Goal: Task Accomplishment & Management: Manage account settings

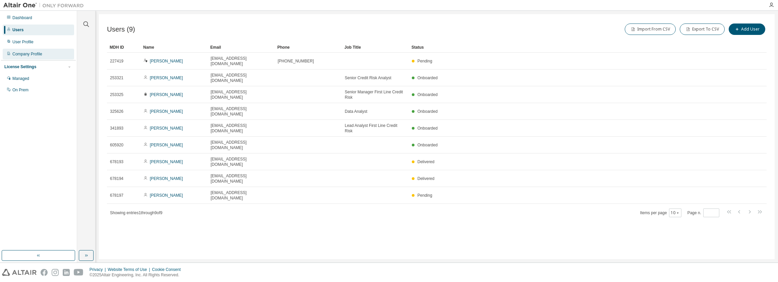
click at [34, 55] on div "Company Profile" at bounding box center [27, 53] width 30 height 5
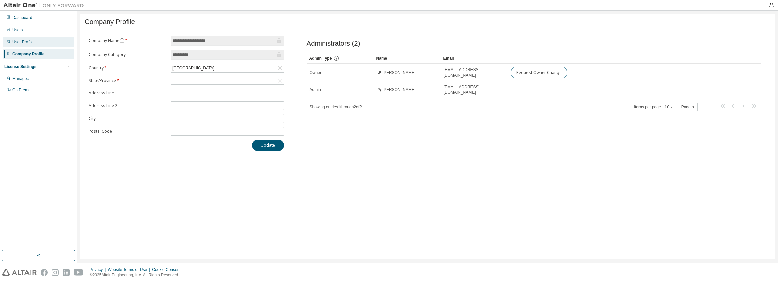
click at [30, 41] on div "User Profile" at bounding box center [22, 41] width 21 height 5
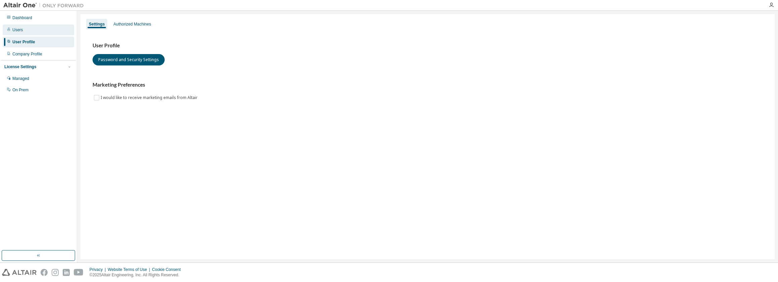
click at [30, 30] on div "Users" at bounding box center [38, 29] width 71 height 11
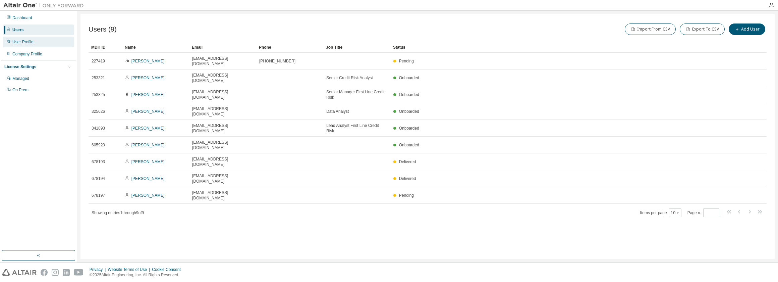
click at [50, 43] on div "User Profile" at bounding box center [38, 42] width 71 height 11
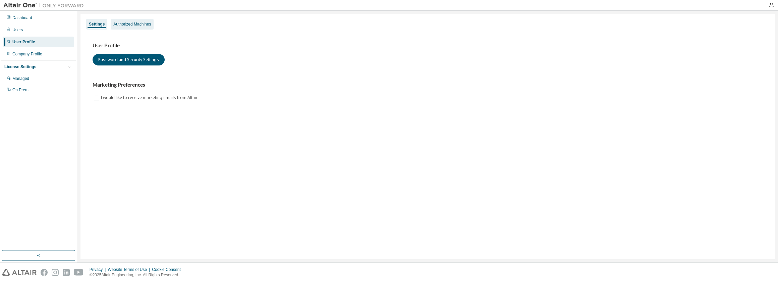
click at [139, 24] on div "Authorized Machines" at bounding box center [132, 23] width 38 height 5
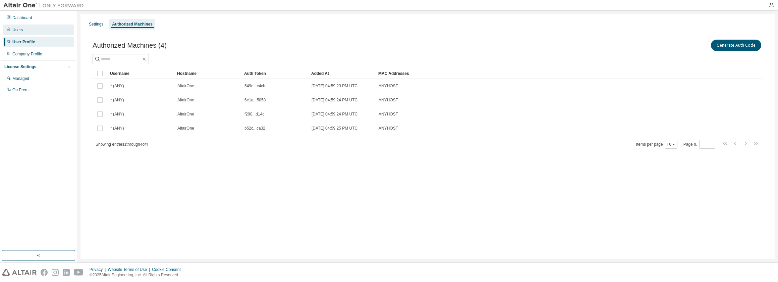
click at [28, 30] on div "Users" at bounding box center [38, 29] width 71 height 11
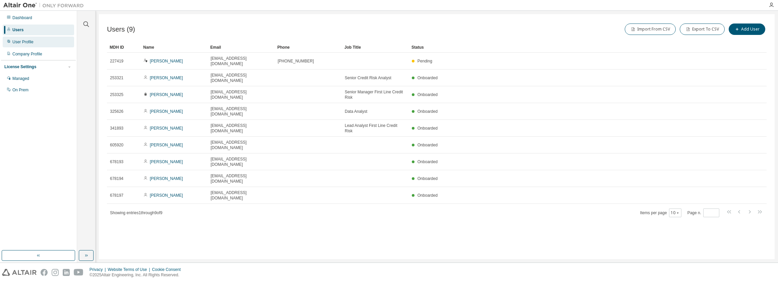
click at [36, 41] on div "User Profile" at bounding box center [38, 42] width 71 height 11
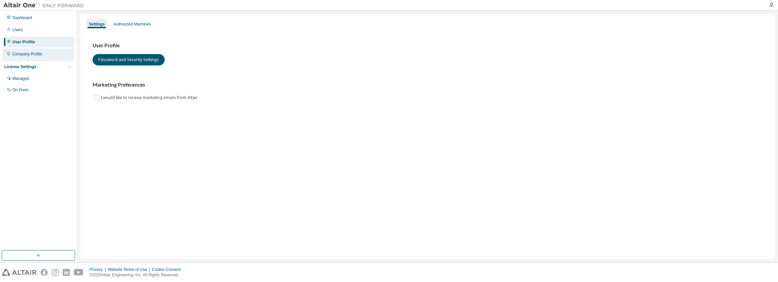
click at [47, 57] on div "Company Profile" at bounding box center [38, 54] width 71 height 11
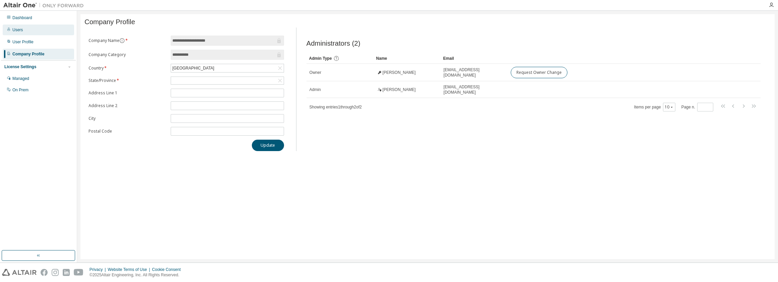
click at [37, 29] on div "Users" at bounding box center [38, 29] width 71 height 11
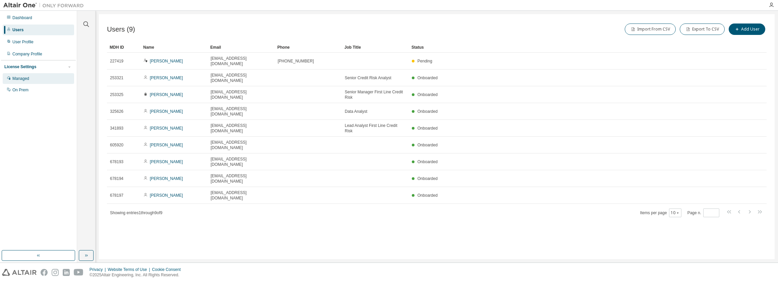
click at [29, 80] on div "Managed" at bounding box center [20, 78] width 17 height 5
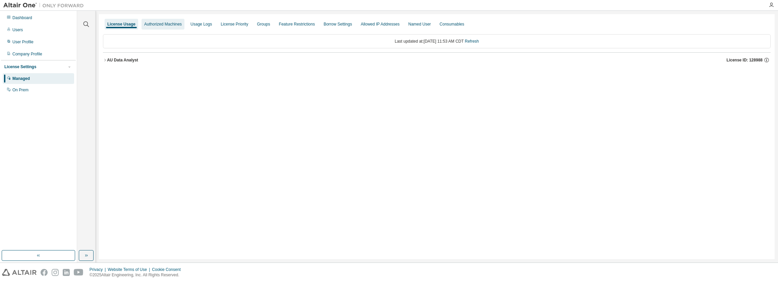
click at [157, 24] on div "Authorized Machines" at bounding box center [163, 23] width 38 height 5
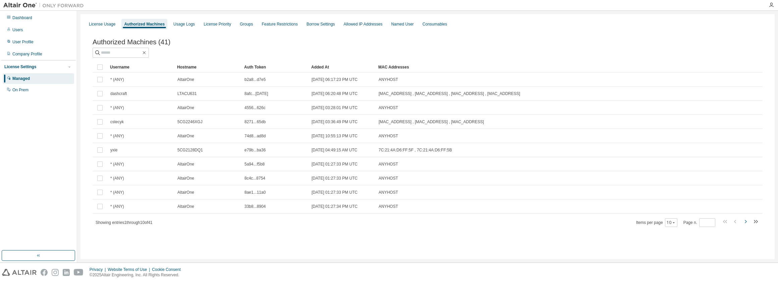
click at [489, 177] on button "button" at bounding box center [746, 222] width 8 height 10
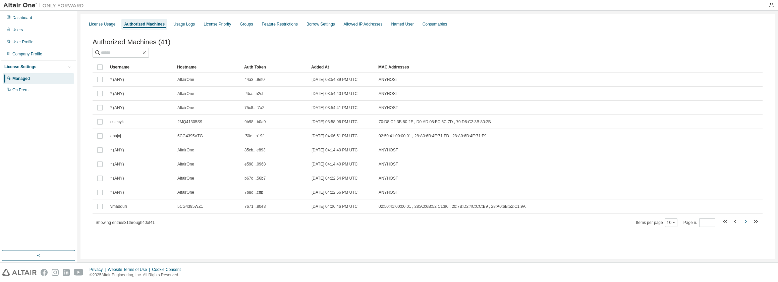
click at [489, 177] on icon "button" at bounding box center [746, 221] width 8 height 8
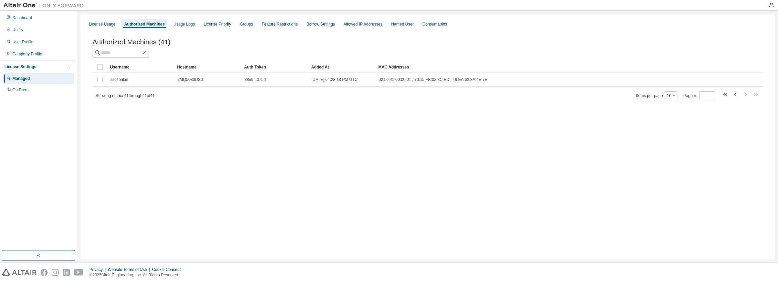
click at [489, 96] on icon "button" at bounding box center [736, 95] width 8 height 8
type input "*"
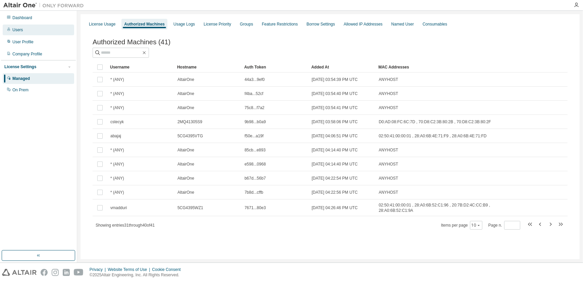
click at [37, 29] on div "Users" at bounding box center [38, 29] width 71 height 11
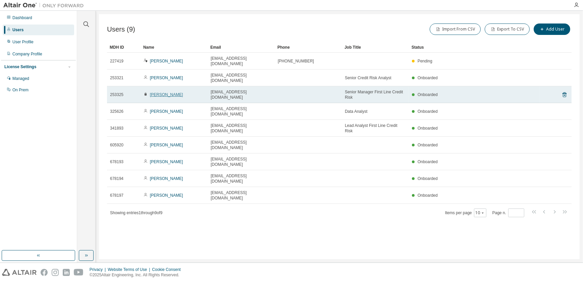
click at [162, 92] on link "[PERSON_NAME]" at bounding box center [166, 94] width 33 height 5
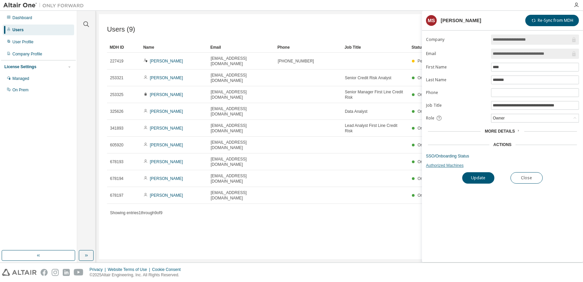
click at [444, 165] on link "Authorized Machines" at bounding box center [502, 165] width 153 height 5
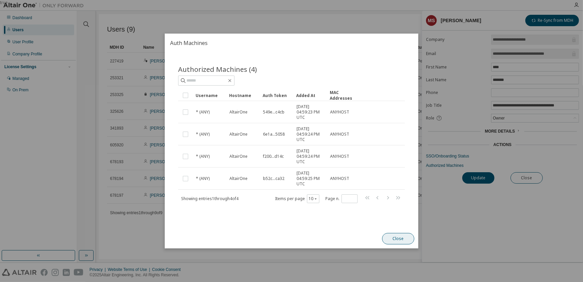
click at [396, 177] on button "Close" at bounding box center [398, 238] width 32 height 11
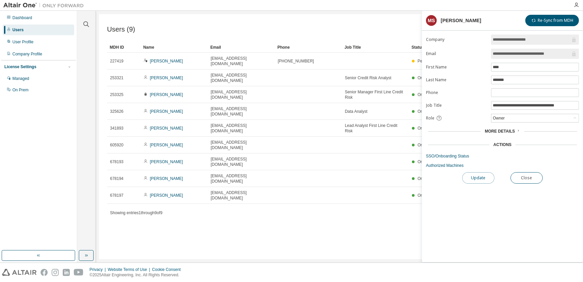
click at [482, 177] on button "Update" at bounding box center [478, 177] width 32 height 11
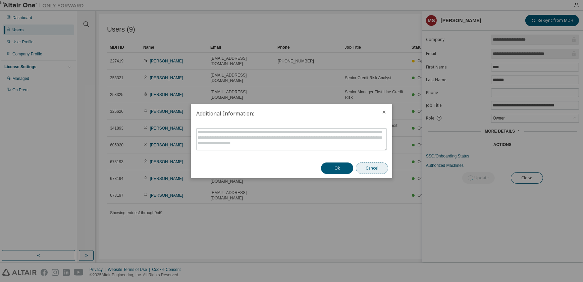
click at [374, 168] on button "Cancel" at bounding box center [372, 167] width 32 height 11
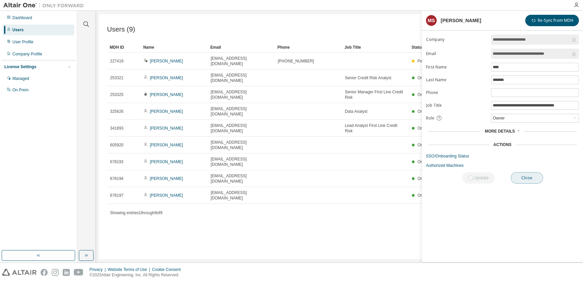
click at [489, 177] on button "Close" at bounding box center [527, 177] width 32 height 11
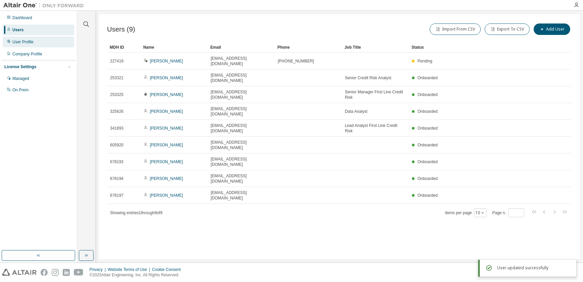
click at [44, 40] on div "User Profile" at bounding box center [38, 42] width 71 height 11
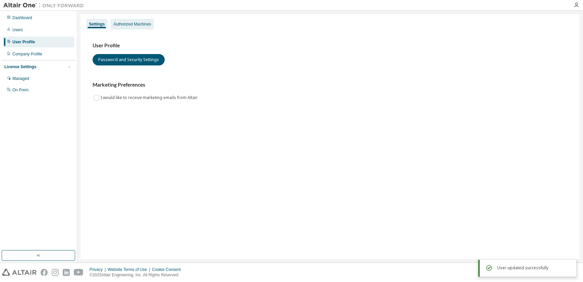
click at [151, 24] on div "Authorized Machines" at bounding box center [132, 23] width 38 height 5
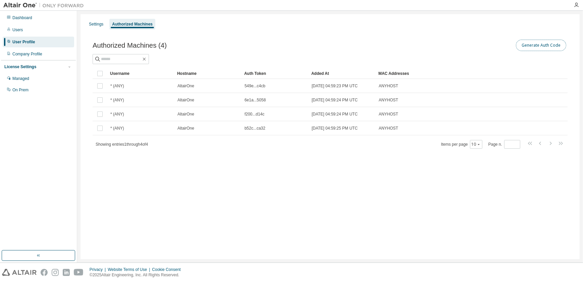
click at [489, 48] on button "Generate Auth Code" at bounding box center [541, 45] width 50 height 11
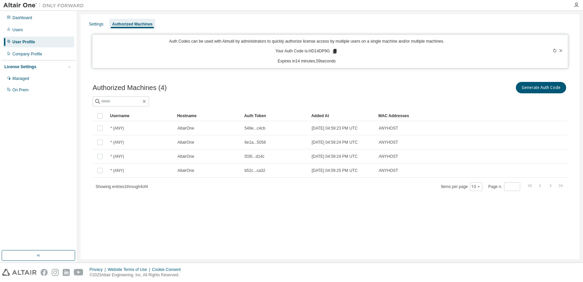
click at [317, 50] on p "Your Auth Code is: HD14DP9G" at bounding box center [306, 51] width 62 height 6
copy p "HD14DP9G"
